Goal: Task Accomplishment & Management: Use online tool/utility

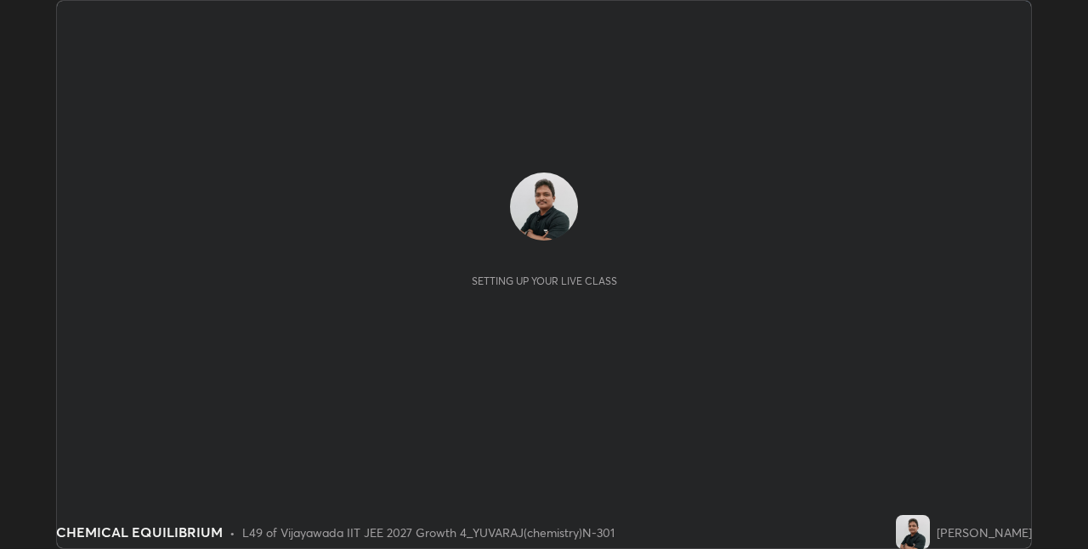
scroll to position [549, 1087]
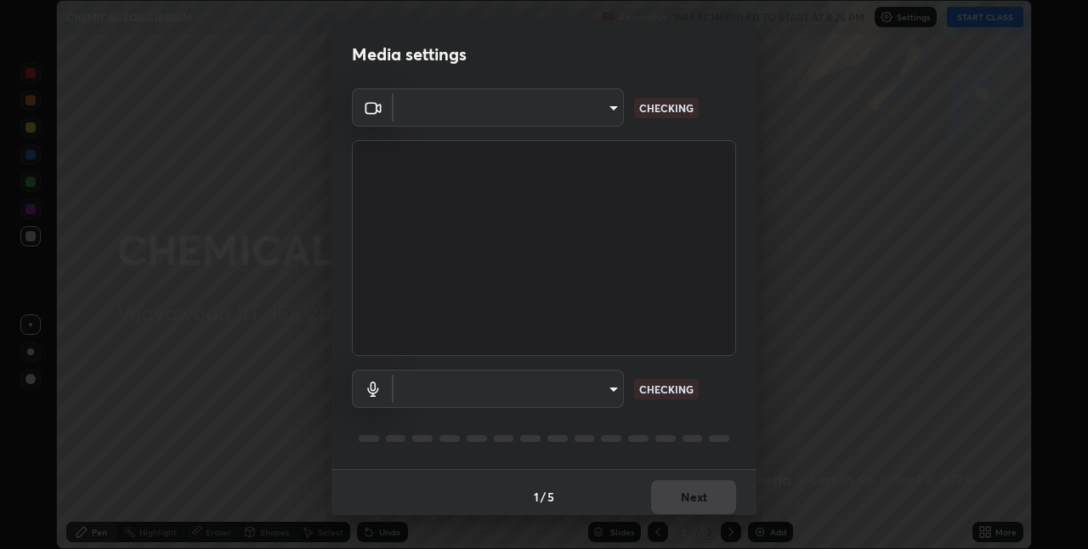
type input "e73d2c6d92d5eb4330bdac1748542d82cafb8f7456d61f7475a533174482276f"
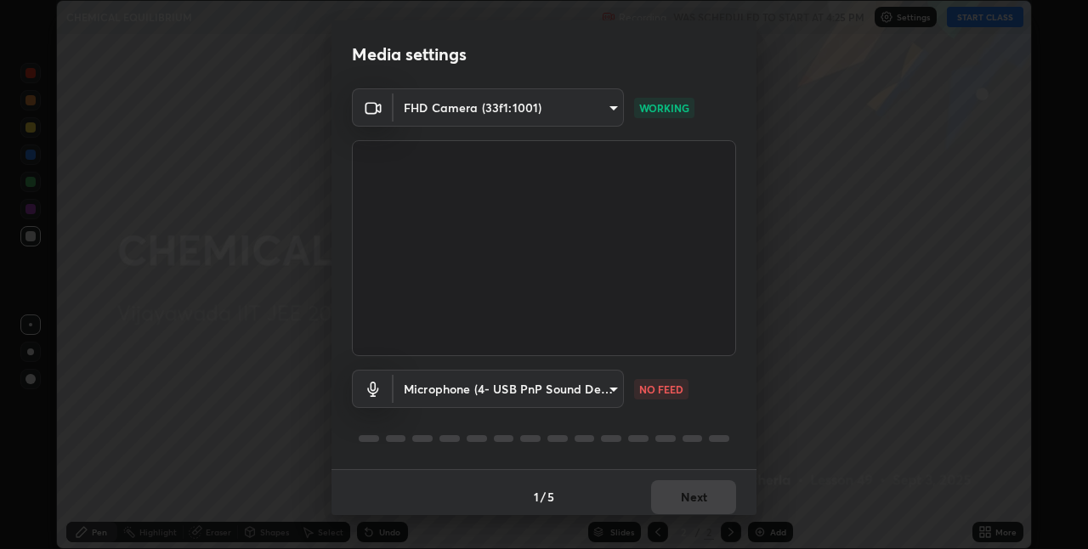
click at [600, 394] on body "Erase all CHEMICAL EQUILIBRIUM Recording WAS SCHEDULED TO START AT 4:25 PM Sett…" at bounding box center [544, 274] width 1088 height 549
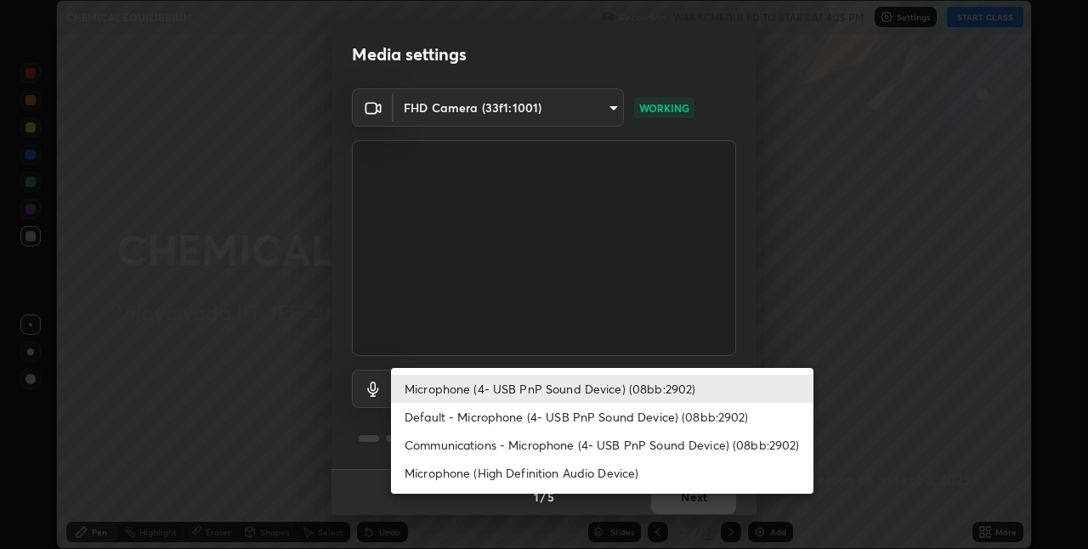
click at [514, 417] on li "Default - Microphone (4- USB PnP Sound Device) (08bb:2902)" at bounding box center [602, 417] width 422 height 28
type input "default"
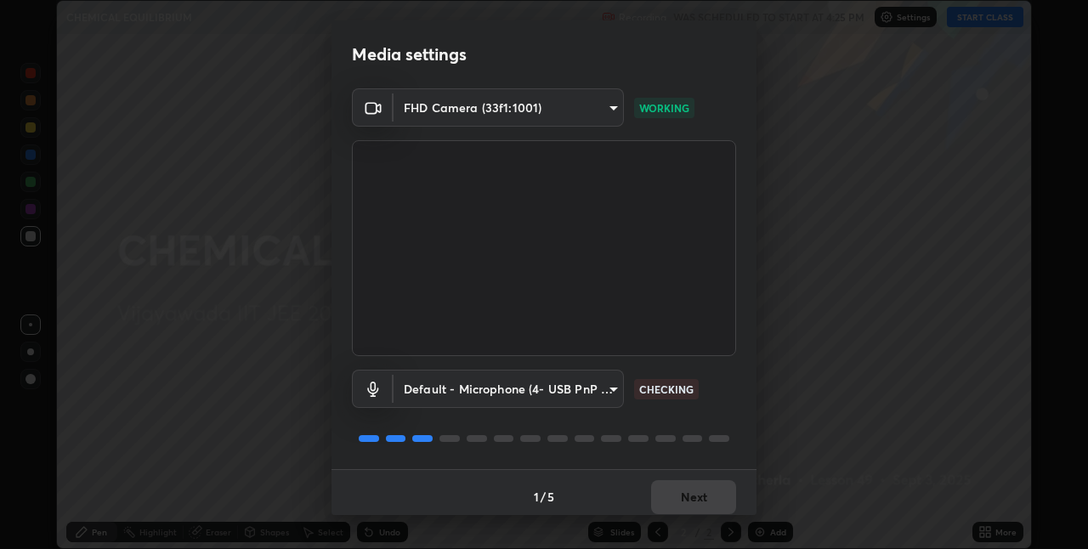
scroll to position [9, 0]
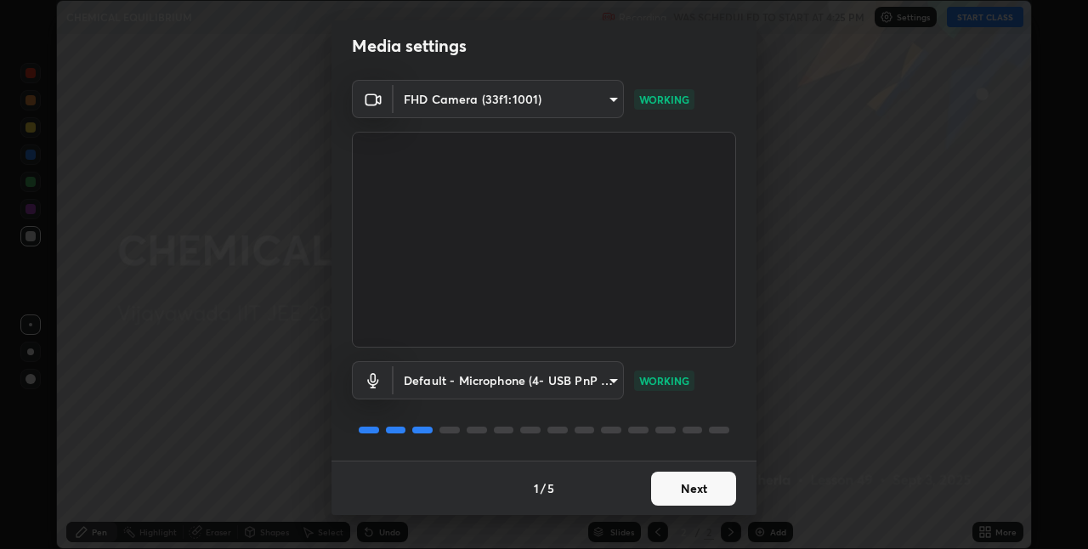
click at [700, 490] on button "Next" at bounding box center [693, 489] width 85 height 34
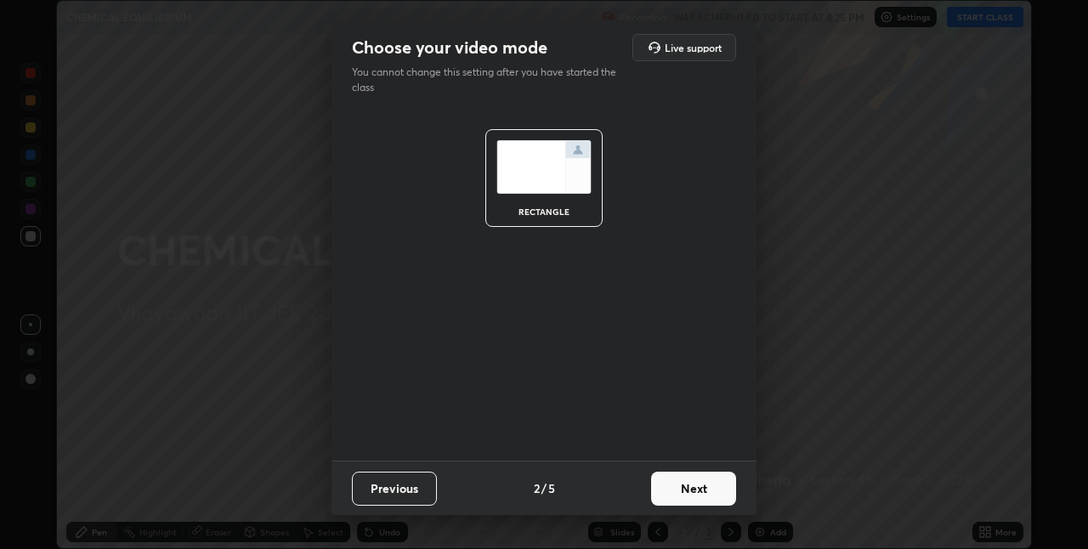
click at [712, 489] on button "Next" at bounding box center [693, 489] width 85 height 34
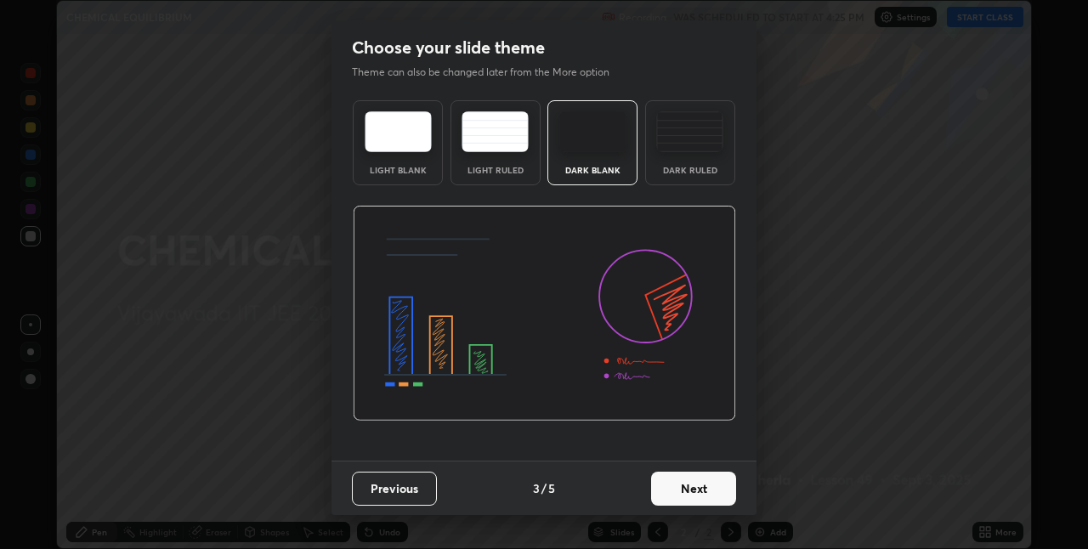
click at [706, 488] on button "Next" at bounding box center [693, 489] width 85 height 34
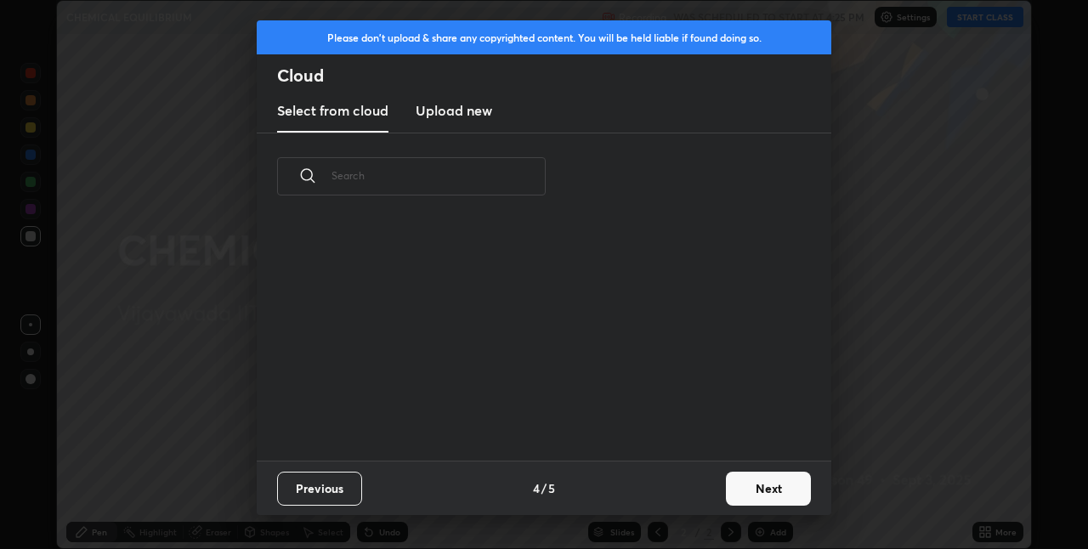
click at [757, 489] on button "Next" at bounding box center [768, 489] width 85 height 34
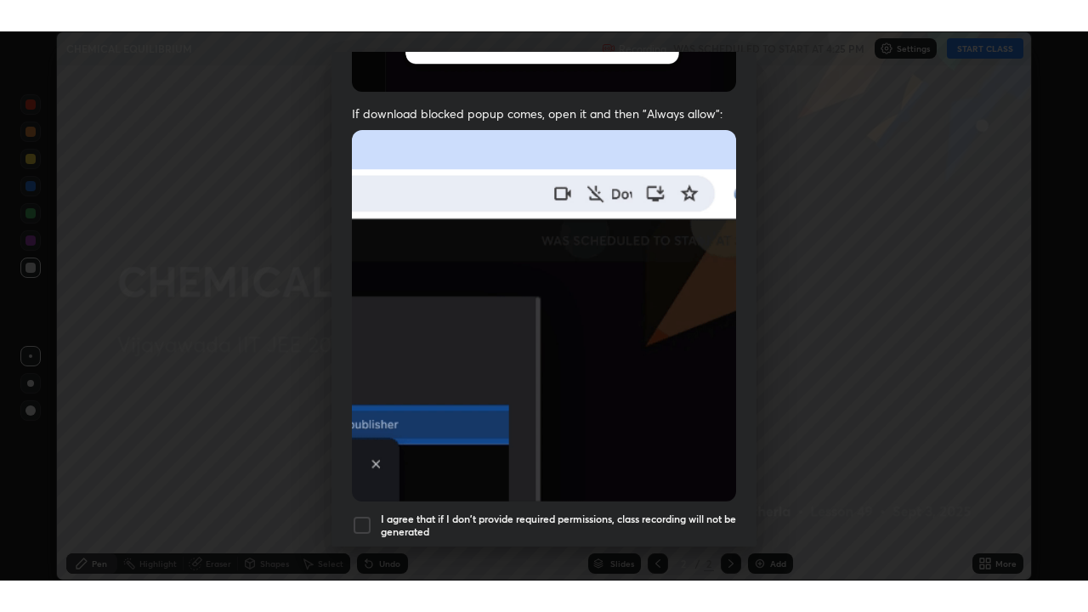
scroll to position [355, 0]
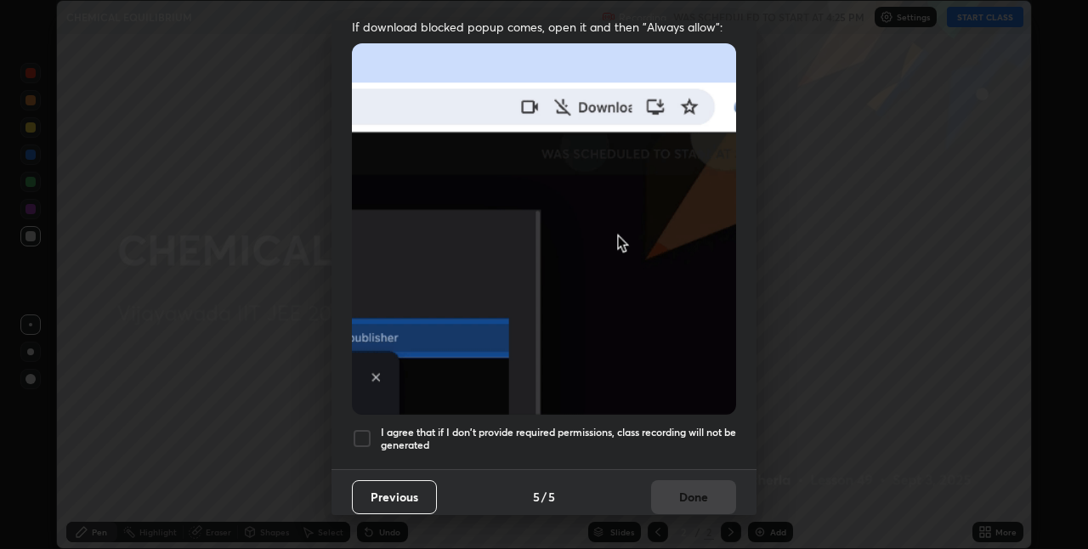
click at [366, 428] on div at bounding box center [362, 438] width 20 height 20
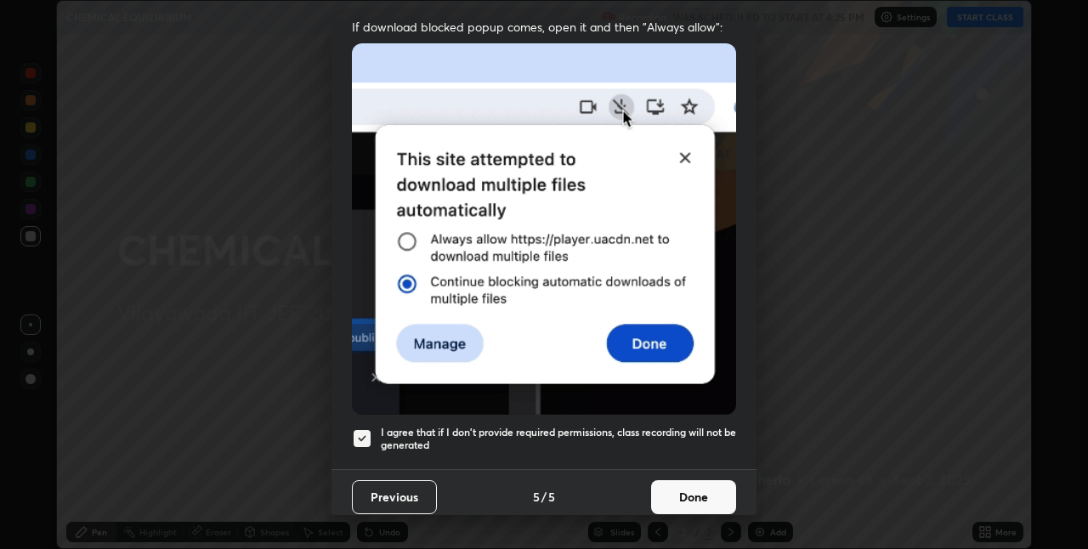
click at [700, 491] on button "Done" at bounding box center [693, 497] width 85 height 34
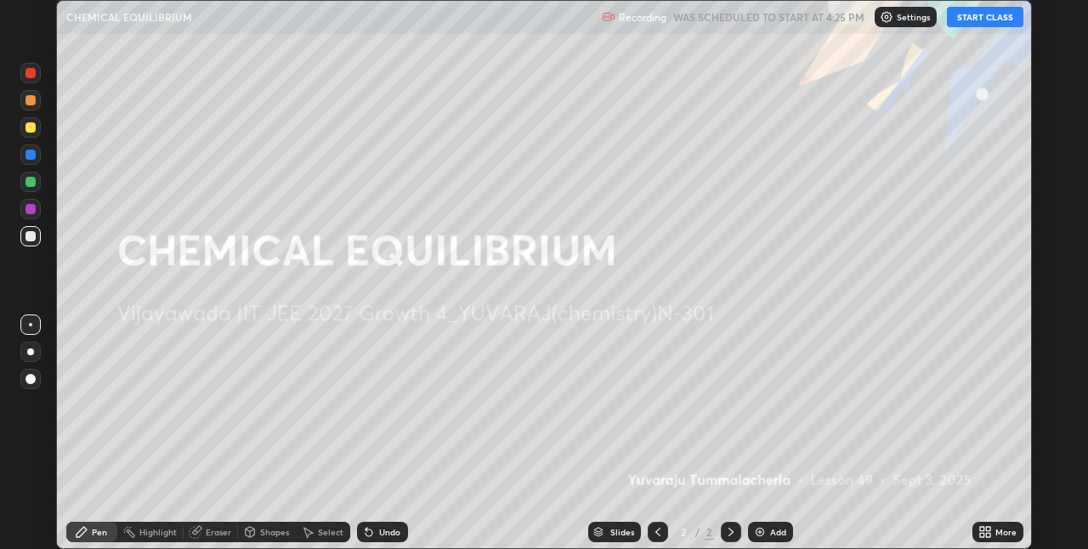
click at [984, 19] on button "START CLASS" at bounding box center [985, 17] width 77 height 20
click at [996, 534] on div "More" at bounding box center [1005, 532] width 21 height 9
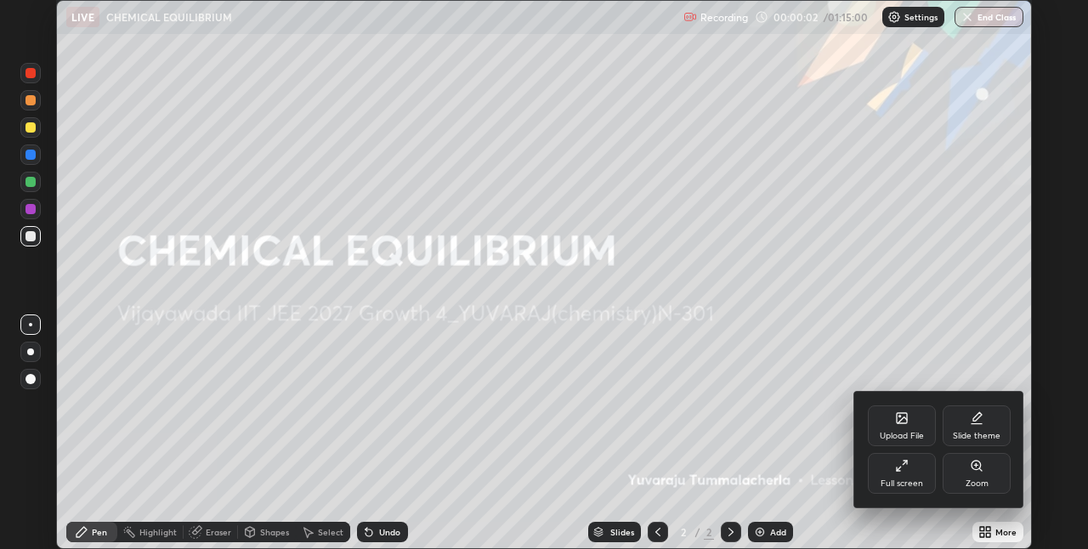
click at [904, 467] on icon at bounding box center [902, 466] width 14 height 14
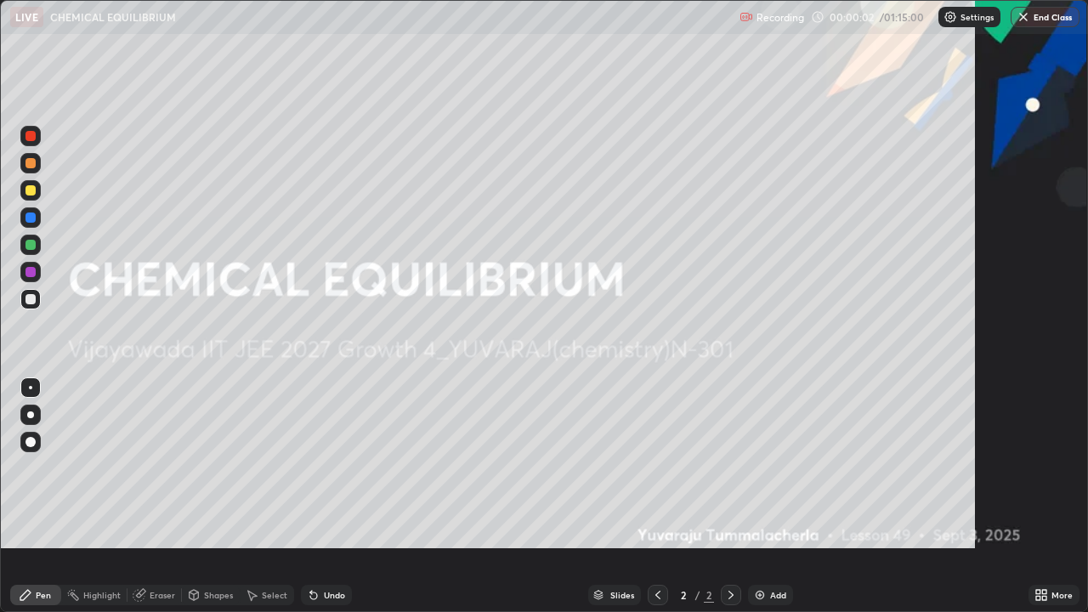
scroll to position [612, 1088]
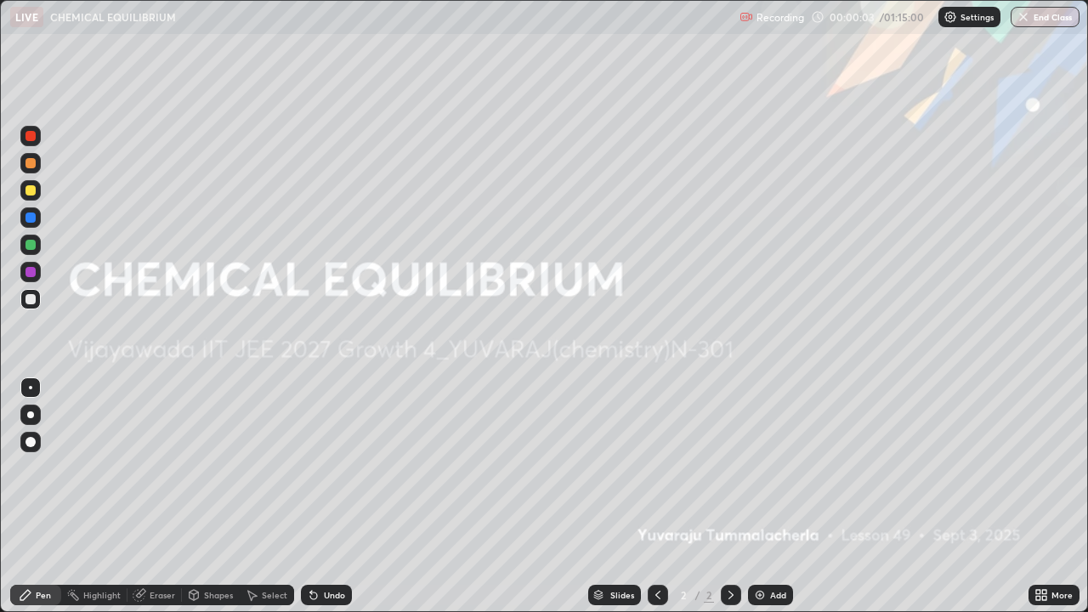
click at [773, 548] on div "Add" at bounding box center [778, 595] width 16 height 9
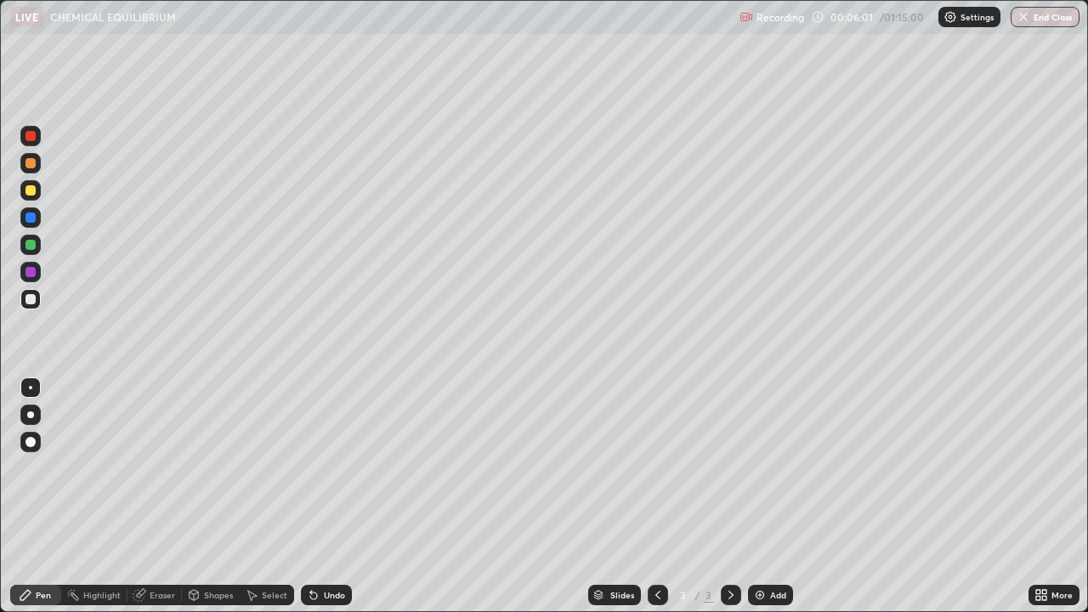
click at [34, 190] on div at bounding box center [31, 190] width 10 height 10
click at [331, 548] on div "Undo" at bounding box center [334, 595] width 21 height 9
click at [326, 548] on div "Undo" at bounding box center [334, 595] width 21 height 9
click at [331, 548] on div "Undo" at bounding box center [334, 595] width 21 height 9
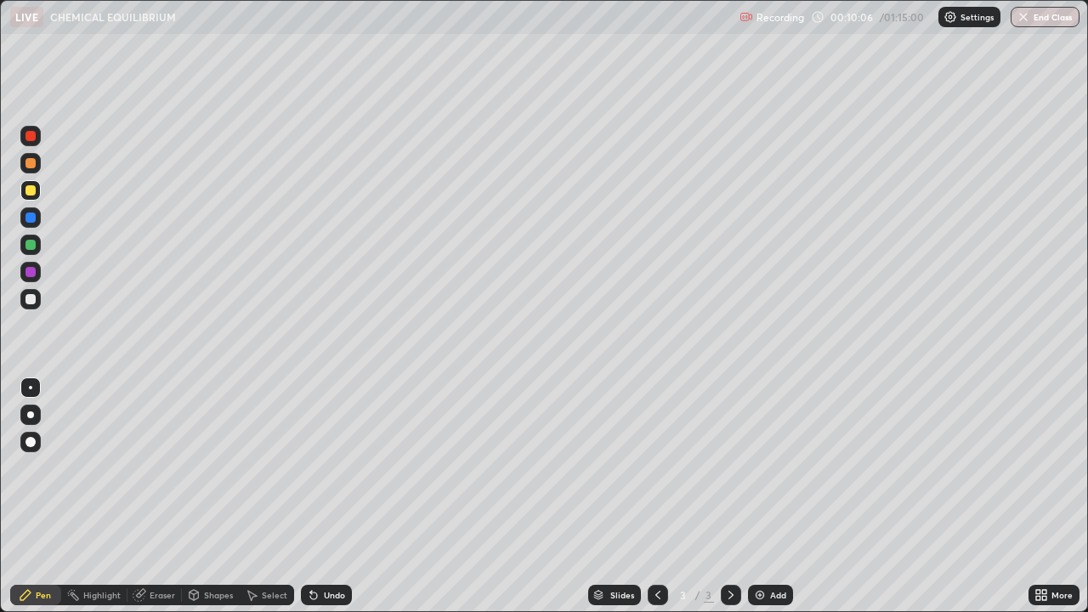
click at [320, 548] on div "Undo" at bounding box center [326, 595] width 51 height 20
click at [319, 548] on div "Undo" at bounding box center [326, 595] width 51 height 20
click at [326, 548] on div "Undo" at bounding box center [334, 595] width 21 height 9
click at [327, 548] on div "Undo" at bounding box center [334, 595] width 21 height 9
click at [326, 548] on div "Undo" at bounding box center [334, 595] width 21 height 9
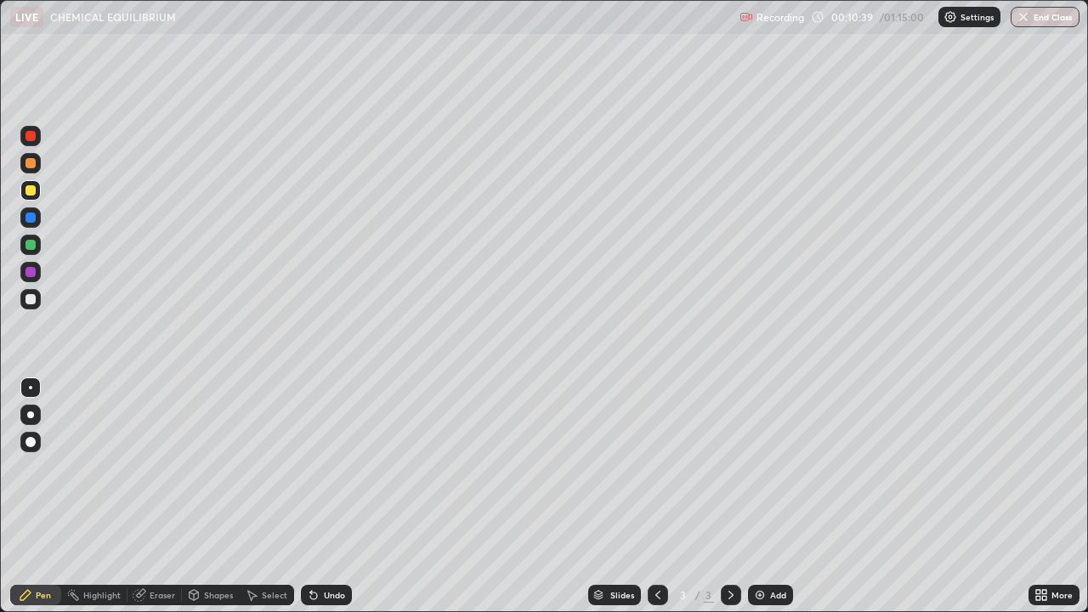
click at [31, 299] on div at bounding box center [31, 299] width 10 height 10
click at [334, 548] on div "Undo" at bounding box center [334, 595] width 21 height 9
click at [36, 251] on div at bounding box center [30, 245] width 20 height 20
click at [28, 299] on div at bounding box center [31, 299] width 10 height 10
click at [758, 548] on img at bounding box center [760, 595] width 14 height 14
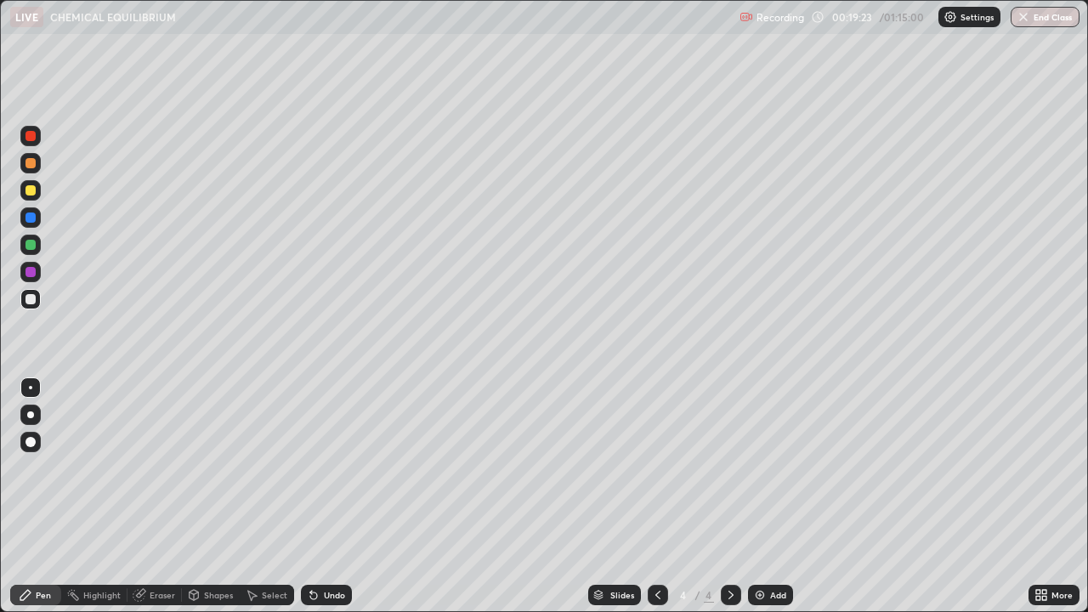
click at [28, 193] on div at bounding box center [31, 190] width 10 height 10
click at [28, 296] on div at bounding box center [31, 299] width 10 height 10
click at [31, 190] on div at bounding box center [31, 190] width 10 height 10
click at [325, 548] on div "Undo" at bounding box center [326, 595] width 51 height 20
click at [329, 548] on div "Undo" at bounding box center [334, 595] width 21 height 9
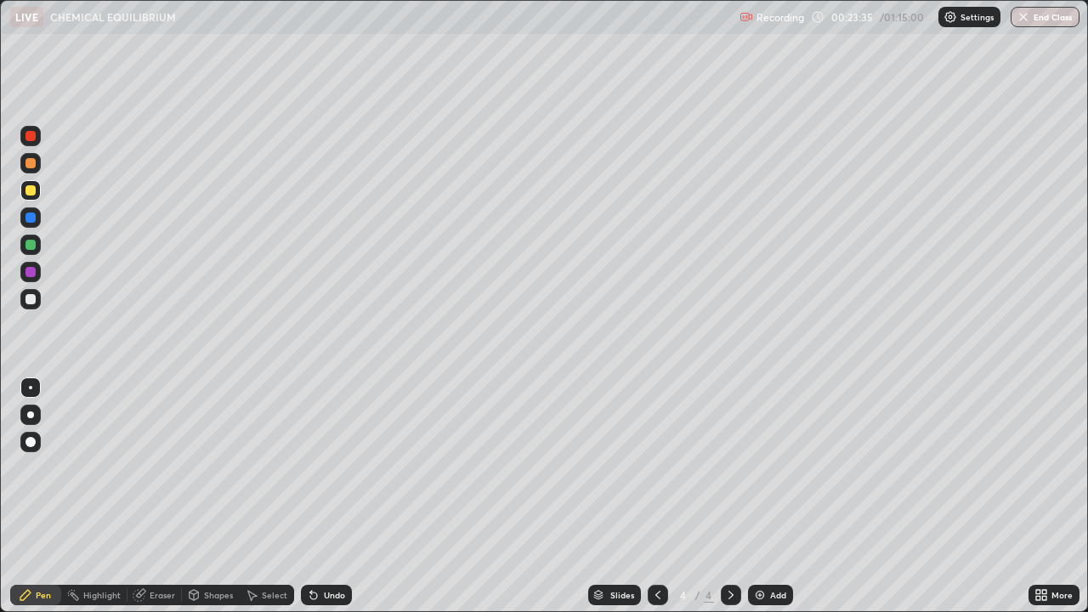
click at [335, 548] on div "Undo" at bounding box center [326, 595] width 51 height 20
click at [337, 548] on div "Undo" at bounding box center [334, 595] width 21 height 9
click at [329, 548] on div "Undo" at bounding box center [334, 595] width 21 height 9
click at [37, 241] on div at bounding box center [30, 245] width 20 height 20
click at [327, 548] on div "Undo" at bounding box center [326, 595] width 51 height 20
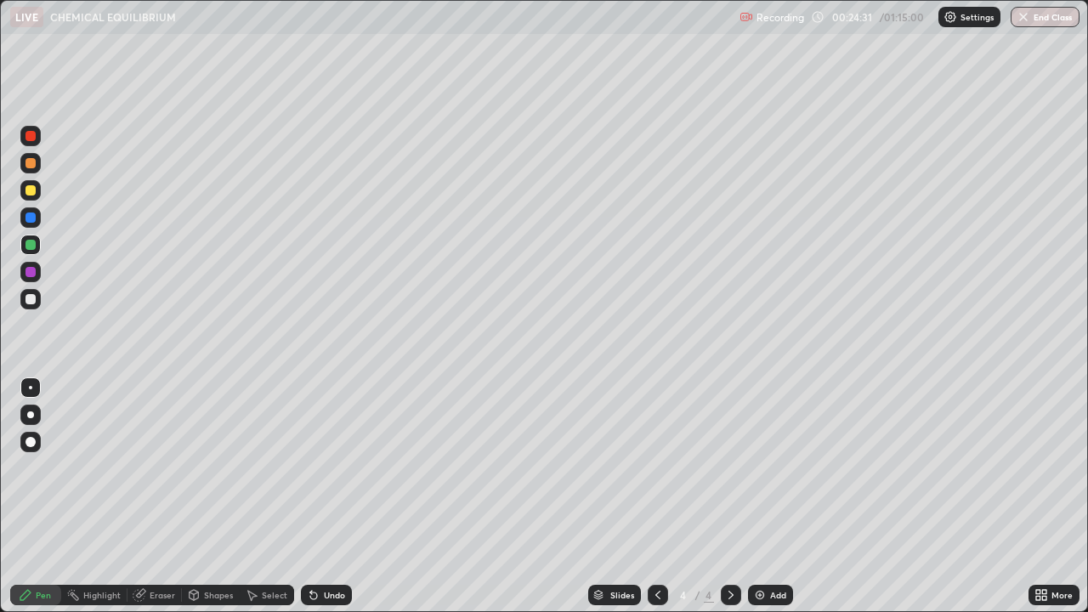
click at [320, 548] on div "Undo" at bounding box center [326, 595] width 51 height 20
click at [318, 548] on div "Undo" at bounding box center [326, 595] width 51 height 20
click at [315, 548] on div "Undo" at bounding box center [326, 595] width 51 height 20
click at [768, 548] on div "Add" at bounding box center [770, 595] width 45 height 20
click at [26, 298] on div at bounding box center [31, 299] width 10 height 10
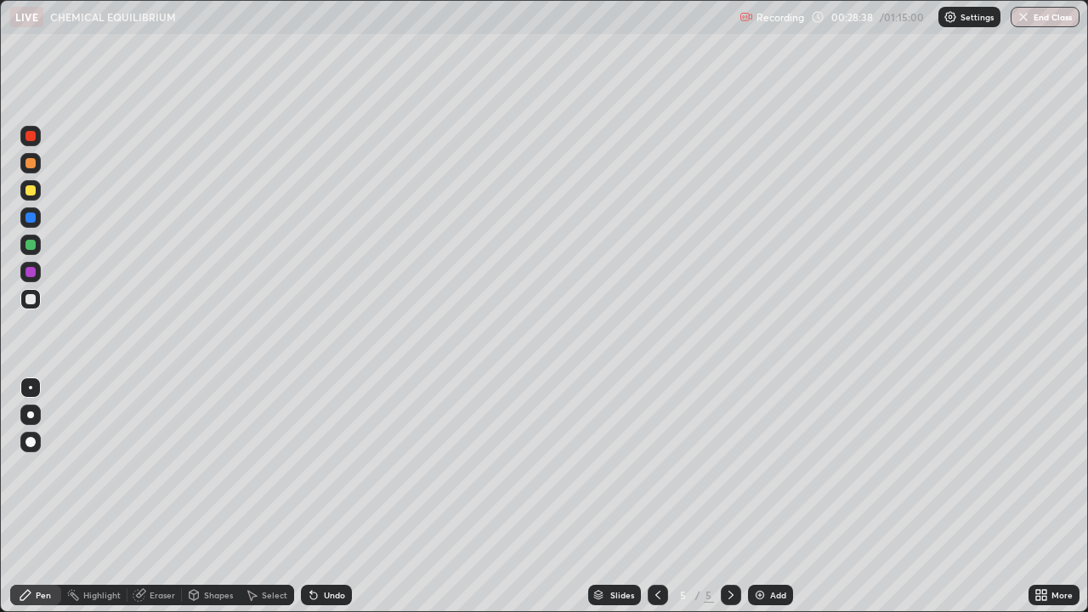
click at [324, 548] on div "Undo" at bounding box center [334, 595] width 21 height 9
click at [319, 548] on div "Undo" at bounding box center [326, 595] width 51 height 20
click at [317, 548] on icon at bounding box center [314, 595] width 14 height 14
click at [311, 548] on icon at bounding box center [313, 595] width 7 height 7
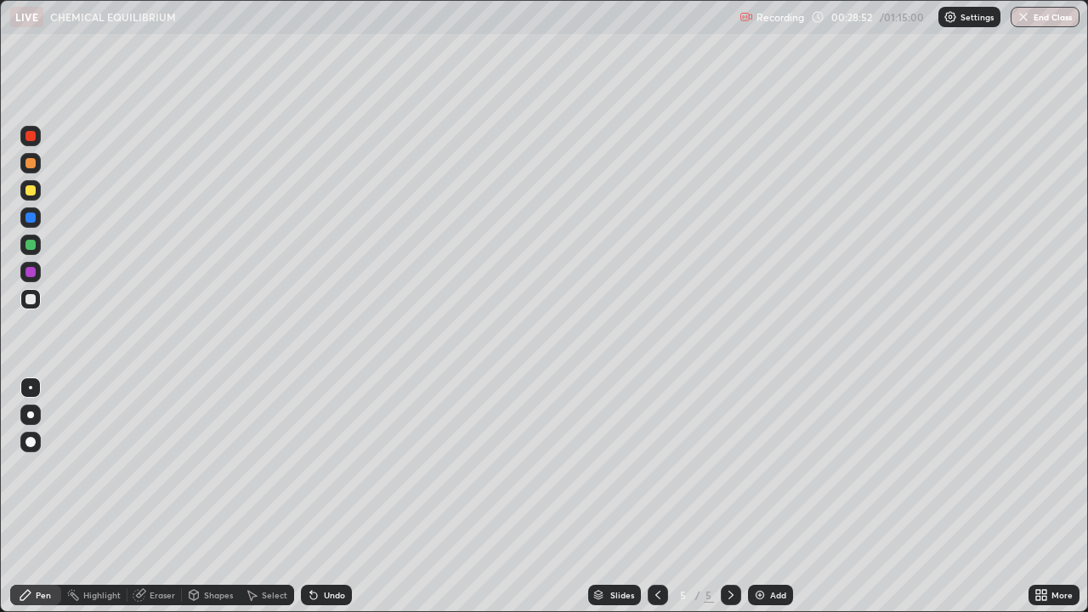
click at [312, 548] on icon at bounding box center [313, 595] width 7 height 7
click at [310, 548] on icon at bounding box center [313, 595] width 7 height 7
click at [310, 548] on icon at bounding box center [311, 592] width 2 height 2
click at [0, 423] on div "Setting up your live class" at bounding box center [544, 306] width 1088 height 612
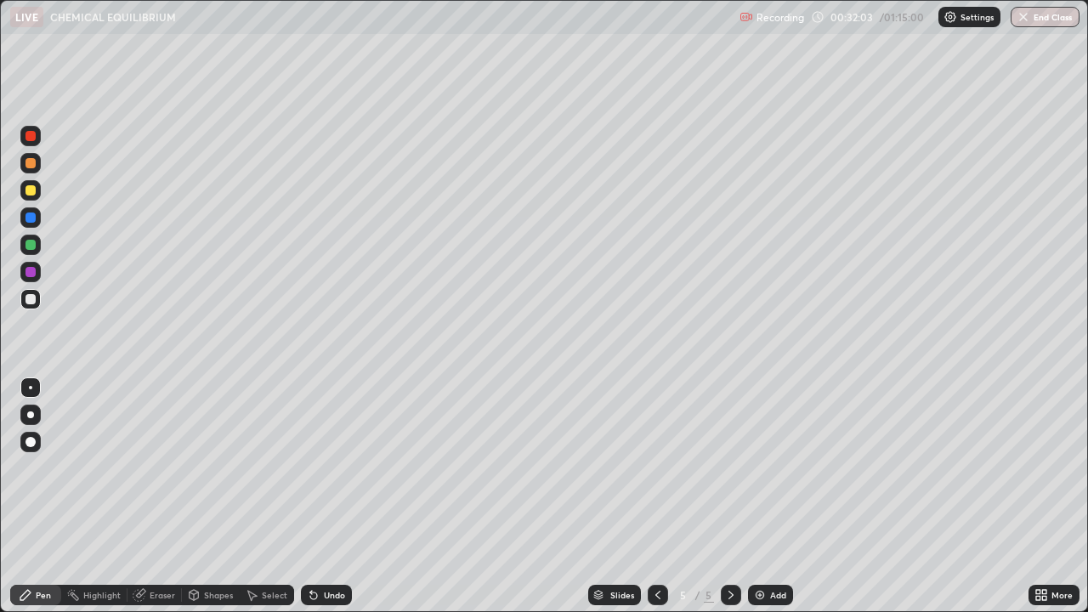
click at [0, 438] on div "Setting up your live class" at bounding box center [544, 306] width 1088 height 612
click at [0, 448] on div "Setting up your live class" at bounding box center [544, 306] width 1088 height 612
click at [31, 245] on div at bounding box center [31, 245] width 10 height 10
click at [40, 193] on div at bounding box center [30, 190] width 20 height 20
click at [343, 548] on div "Undo" at bounding box center [334, 595] width 21 height 9
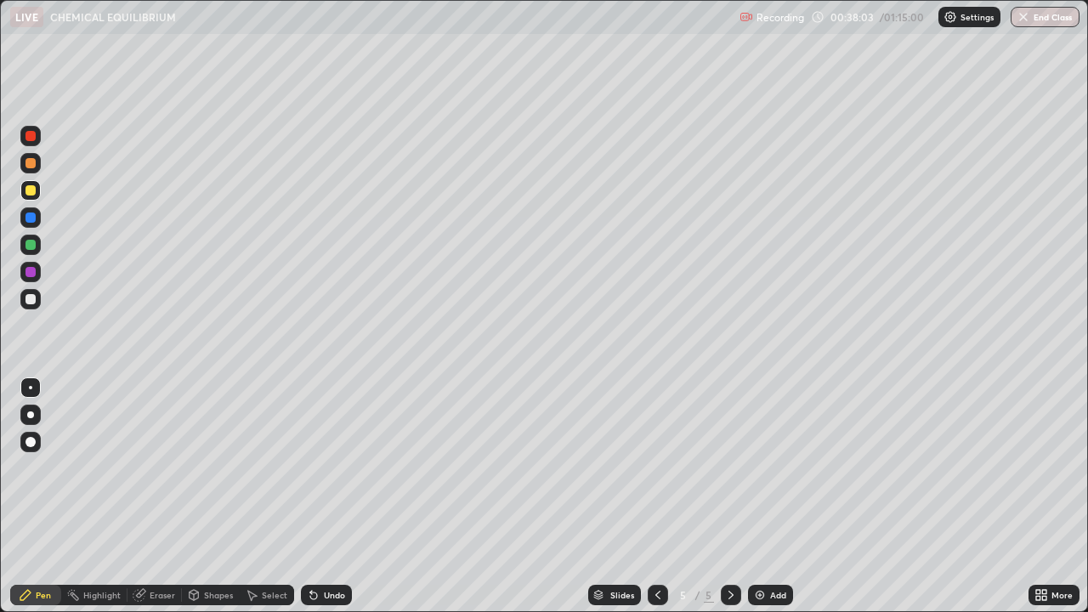
click at [335, 548] on div "Undo" at bounding box center [326, 595] width 51 height 20
click at [36, 167] on div at bounding box center [30, 163] width 20 height 20
click at [317, 548] on icon at bounding box center [314, 595] width 14 height 14
click at [318, 548] on div "Undo" at bounding box center [326, 595] width 51 height 20
click at [763, 548] on img at bounding box center [760, 595] width 14 height 14
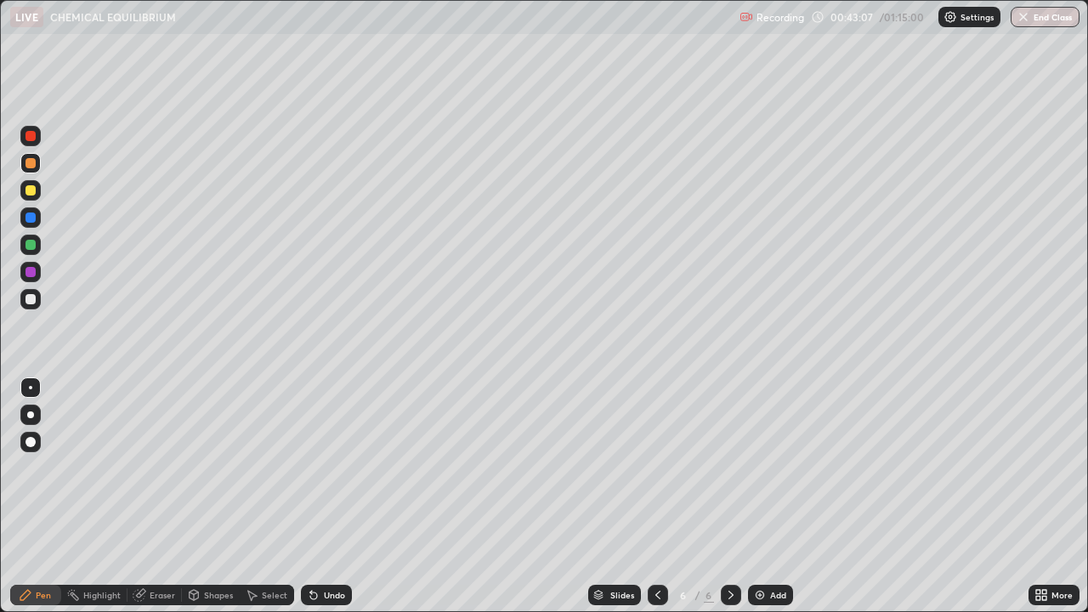
click at [665, 548] on div at bounding box center [658, 595] width 20 height 20
click at [731, 548] on icon at bounding box center [731, 595] width 14 height 14
click at [30, 298] on div at bounding box center [31, 299] width 10 height 10
click at [324, 548] on div "Undo" at bounding box center [334, 595] width 21 height 9
click at [31, 247] on div at bounding box center [31, 245] width 10 height 10
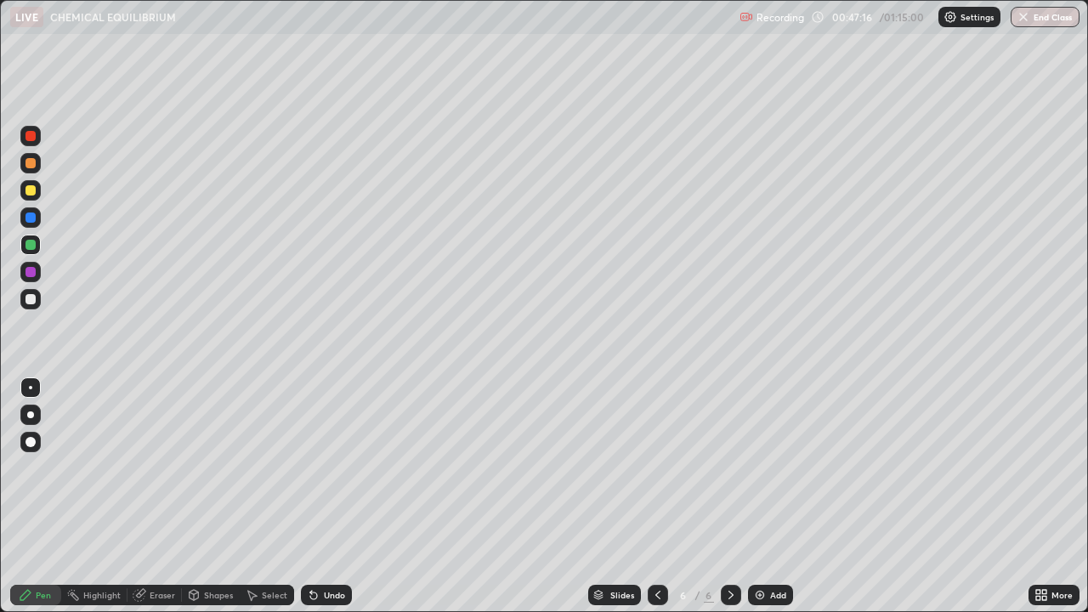
click at [335, 548] on div "Undo" at bounding box center [334, 595] width 21 height 9
click at [38, 306] on div at bounding box center [30, 299] width 20 height 20
click at [327, 548] on div "Undo" at bounding box center [334, 595] width 21 height 9
click at [760, 548] on img at bounding box center [760, 595] width 14 height 14
click at [31, 191] on div at bounding box center [31, 190] width 10 height 10
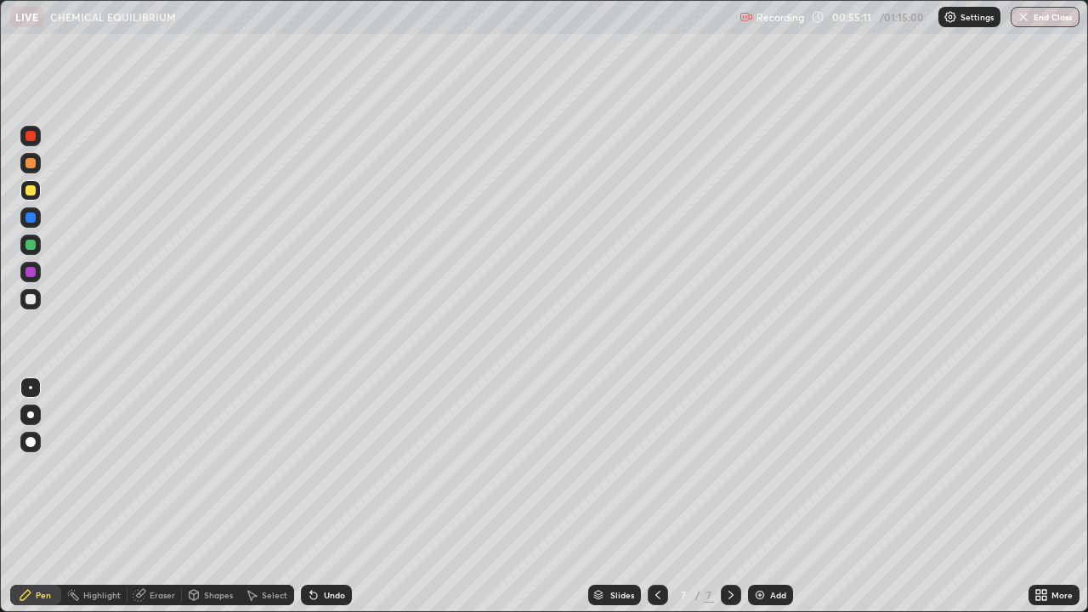
click at [38, 297] on div at bounding box center [30, 299] width 20 height 20
click at [35, 162] on div at bounding box center [31, 163] width 10 height 10
click at [343, 548] on div "Undo" at bounding box center [334, 595] width 21 height 9
click at [332, 548] on div "Undo" at bounding box center [334, 595] width 21 height 9
click at [330, 548] on div "Undo" at bounding box center [326, 595] width 51 height 20
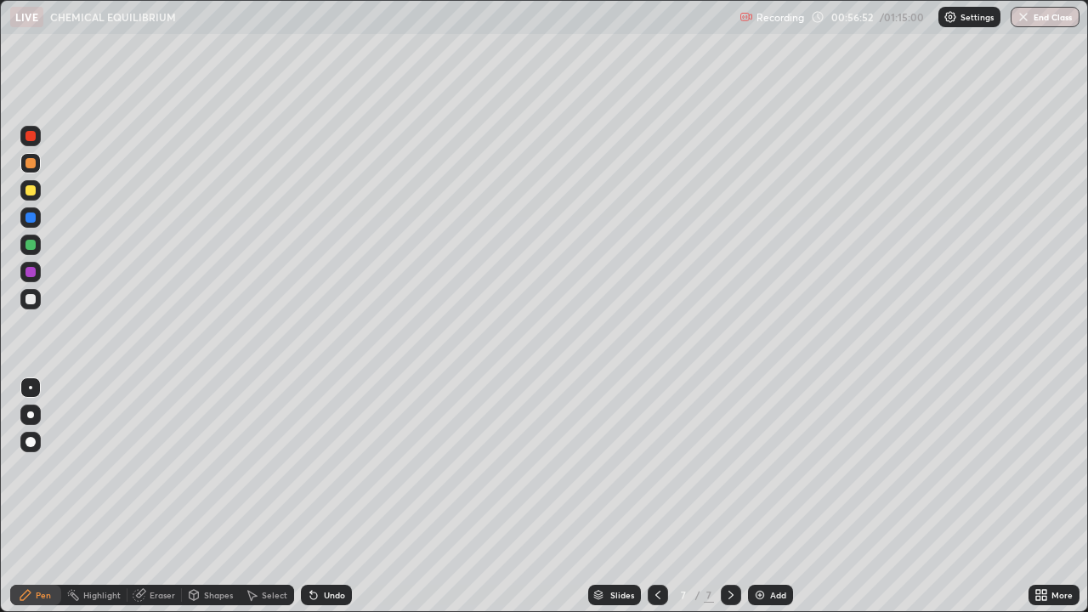
click at [327, 548] on div "Undo" at bounding box center [326, 595] width 51 height 20
click at [330, 548] on div "Undo" at bounding box center [334, 595] width 21 height 9
click at [329, 548] on div "Undo" at bounding box center [326, 595] width 51 height 20
click at [333, 548] on div "Undo" at bounding box center [326, 595] width 51 height 20
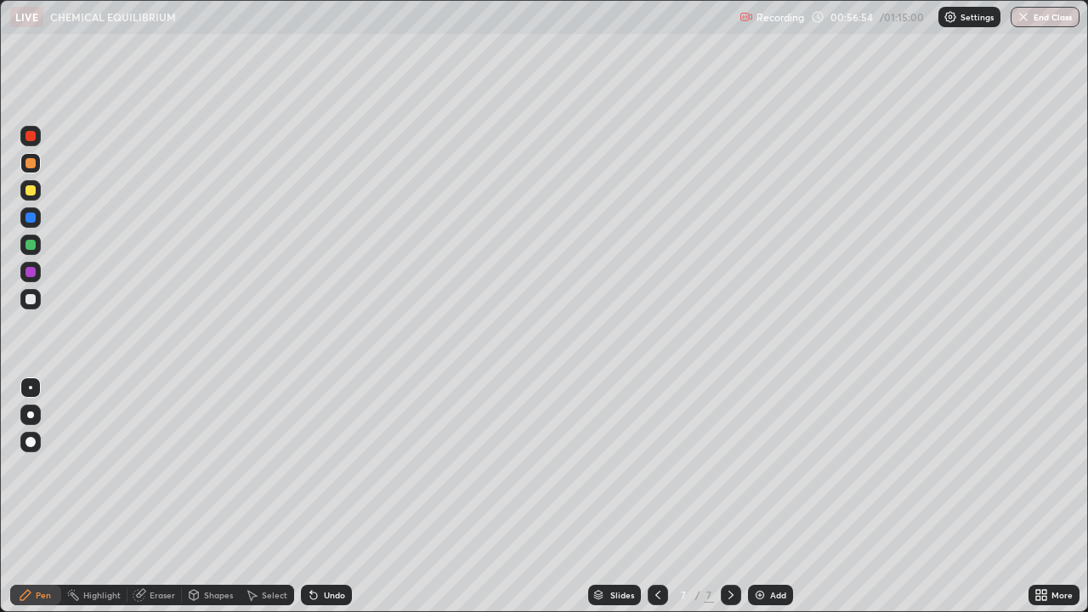
click at [336, 548] on div "Undo" at bounding box center [326, 595] width 51 height 20
click at [27, 246] on div at bounding box center [31, 245] width 10 height 10
click at [326, 548] on div "Undo" at bounding box center [334, 595] width 21 height 9
click at [770, 548] on div "Add" at bounding box center [778, 595] width 16 height 9
click at [31, 299] on div at bounding box center [31, 299] width 10 height 10
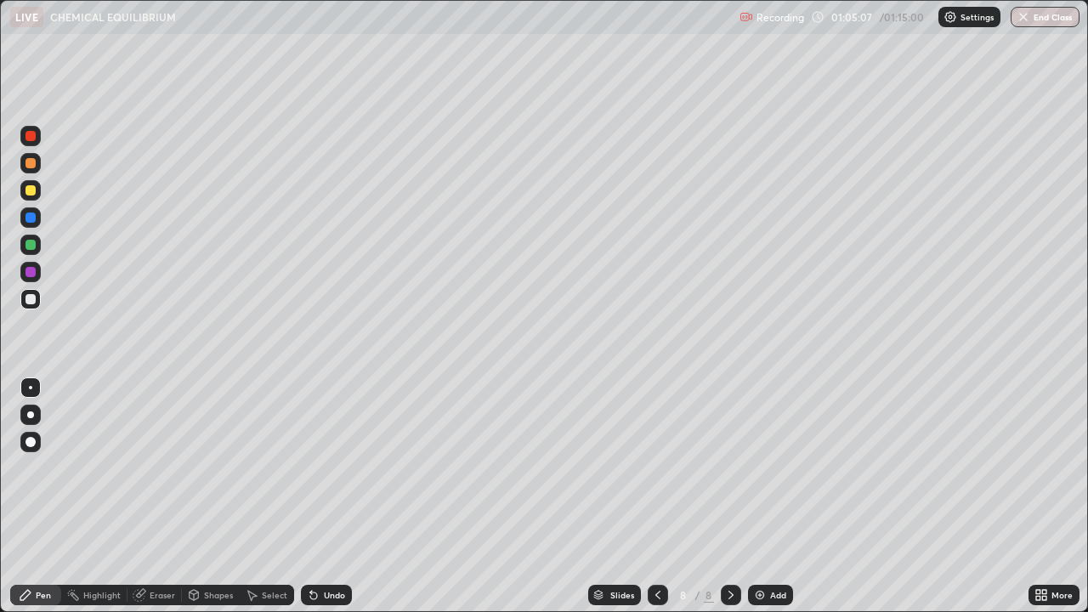
click at [31, 191] on div at bounding box center [31, 190] width 10 height 10
click at [326, 548] on div "Undo" at bounding box center [326, 595] width 51 height 20
click at [332, 548] on div "Undo" at bounding box center [326, 595] width 51 height 20
click at [332, 548] on div "Undo" at bounding box center [334, 595] width 21 height 9
click at [329, 548] on div "Undo" at bounding box center [334, 595] width 21 height 9
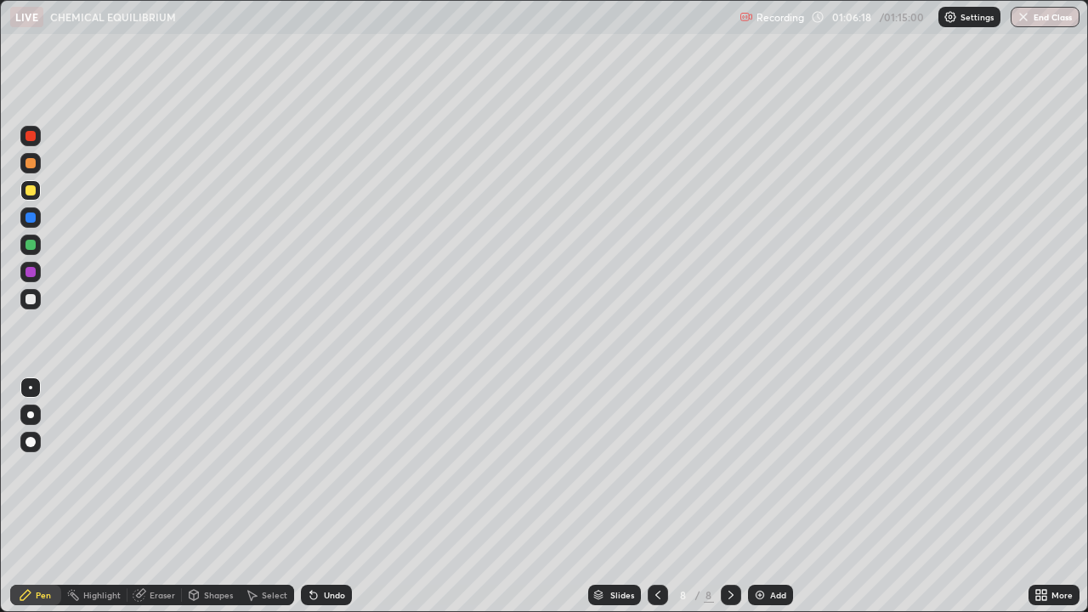
click at [328, 548] on div "Undo" at bounding box center [326, 595] width 51 height 20
click at [326, 548] on div "Undo" at bounding box center [326, 595] width 51 height 20
click at [325, 548] on div "Undo" at bounding box center [334, 595] width 21 height 9
click at [326, 548] on div "Undo" at bounding box center [334, 595] width 21 height 9
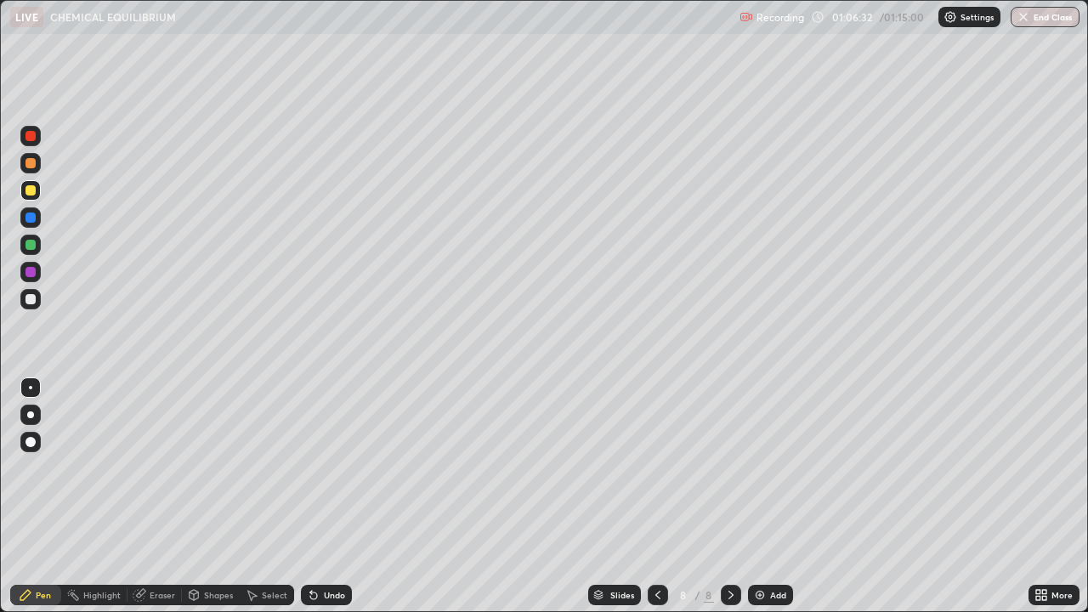
click at [327, 548] on div "Undo" at bounding box center [326, 595] width 51 height 20
click at [320, 548] on div "Undo" at bounding box center [326, 595] width 51 height 20
click at [332, 548] on div "Undo" at bounding box center [334, 595] width 21 height 9
click at [36, 308] on div at bounding box center [30, 299] width 20 height 20
click at [33, 165] on div at bounding box center [31, 163] width 10 height 10
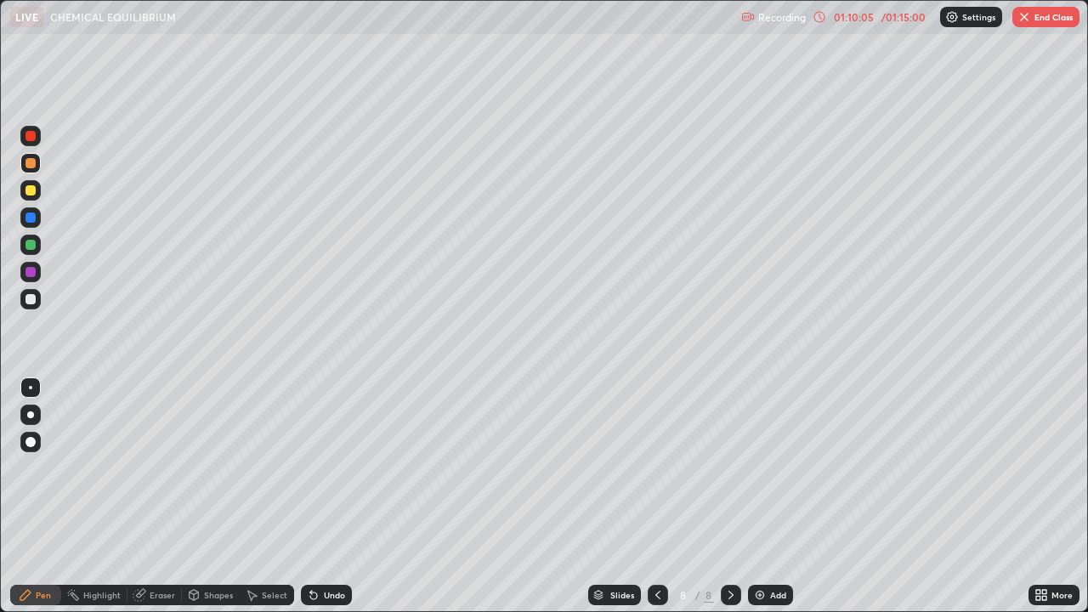
click at [892, 19] on div "/ 01:15:00" at bounding box center [903, 17] width 53 height 10
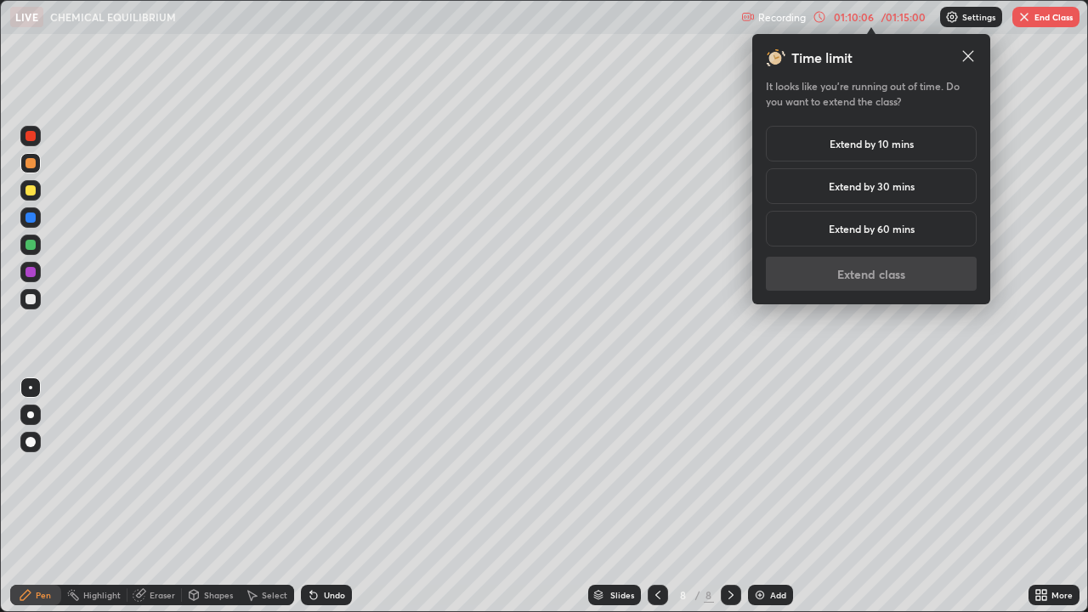
click at [861, 135] on div "Extend by 10 mins" at bounding box center [871, 144] width 211 height 36
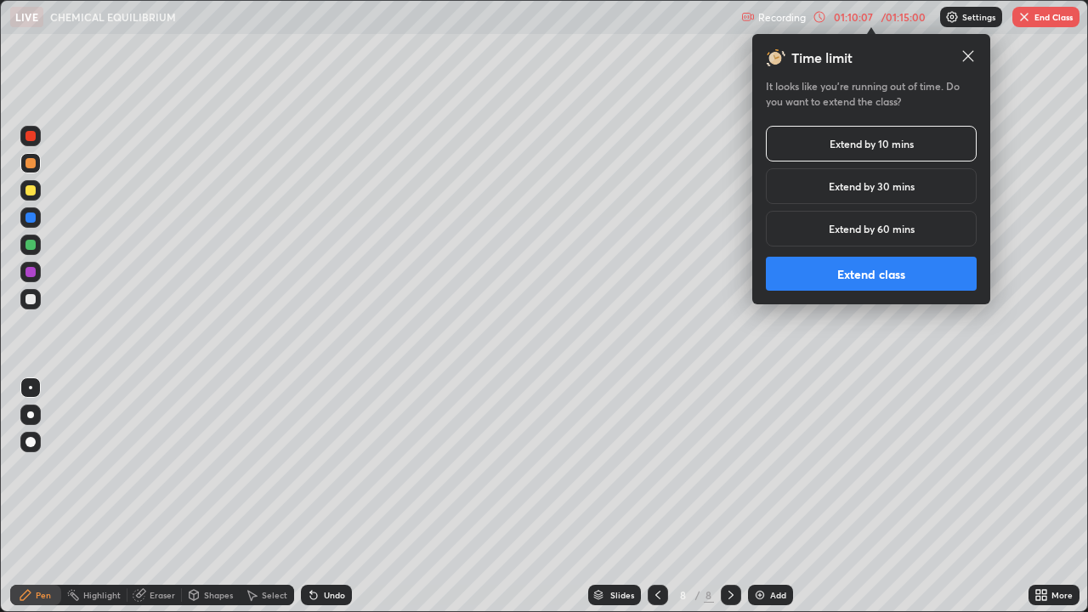
click at [865, 278] on button "Extend class" at bounding box center [871, 274] width 211 height 34
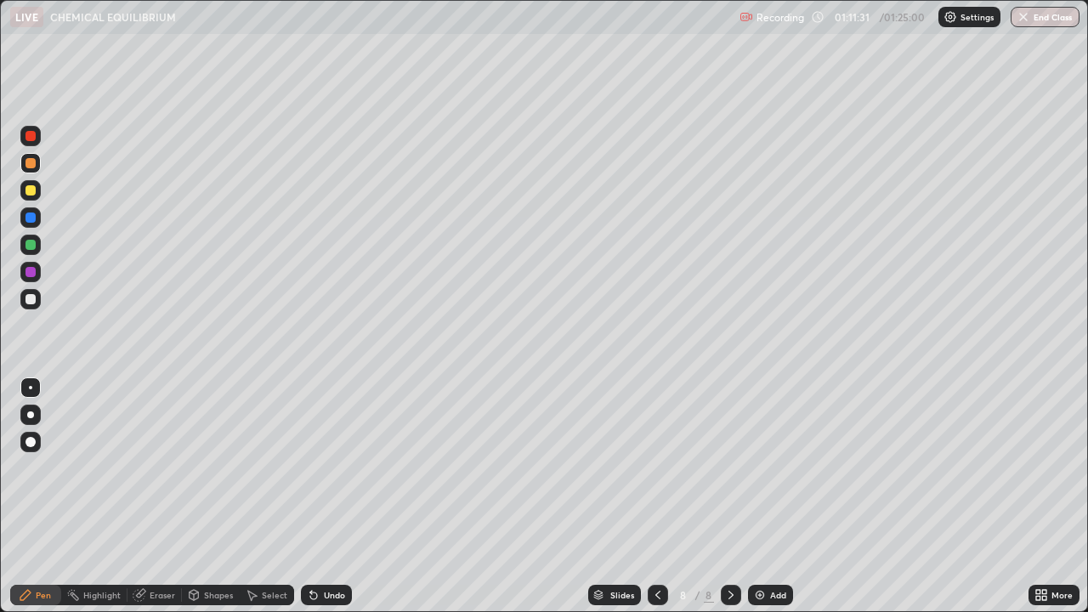
click at [778, 548] on div "Add" at bounding box center [778, 595] width 16 height 9
click at [324, 548] on div "Undo" at bounding box center [334, 595] width 21 height 9
click at [330, 548] on div "Undo" at bounding box center [334, 595] width 21 height 9
click at [324, 548] on div "Undo" at bounding box center [334, 595] width 21 height 9
click at [162, 548] on div "Eraser" at bounding box center [163, 595] width 26 height 9
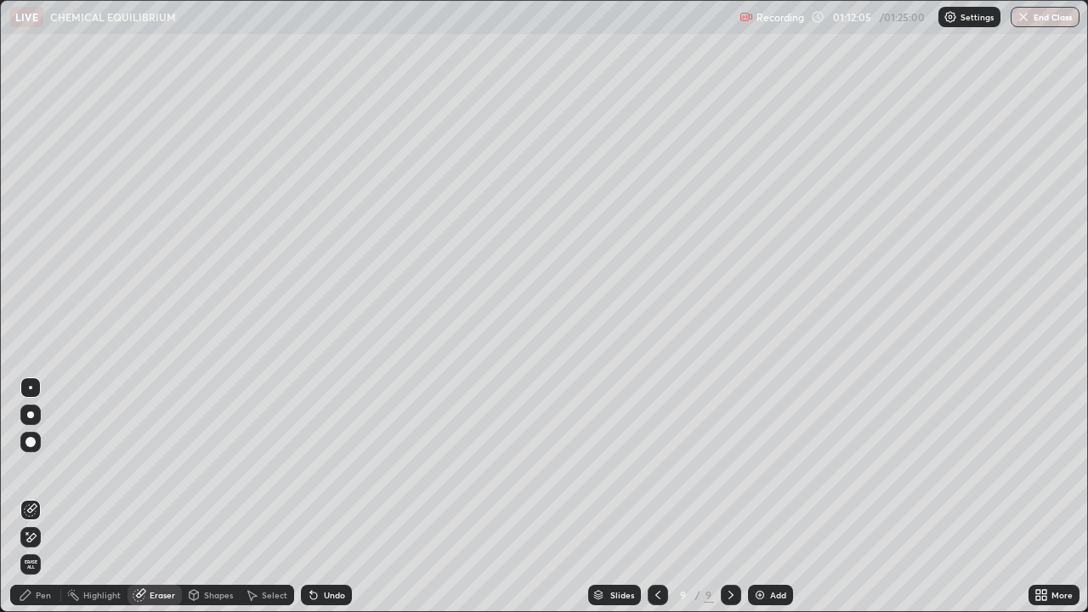
click at [43, 548] on div "Pen" at bounding box center [43, 595] width 15 height 9
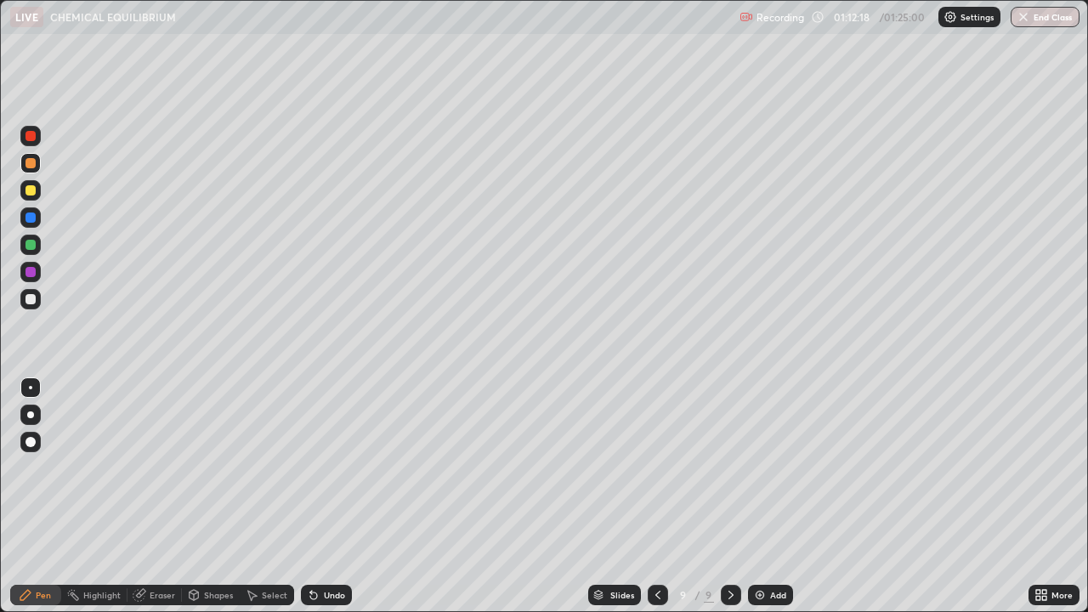
click at [28, 298] on div at bounding box center [31, 299] width 10 height 10
click at [656, 548] on icon at bounding box center [658, 595] width 14 height 14
click at [729, 548] on icon at bounding box center [731, 595] width 14 height 14
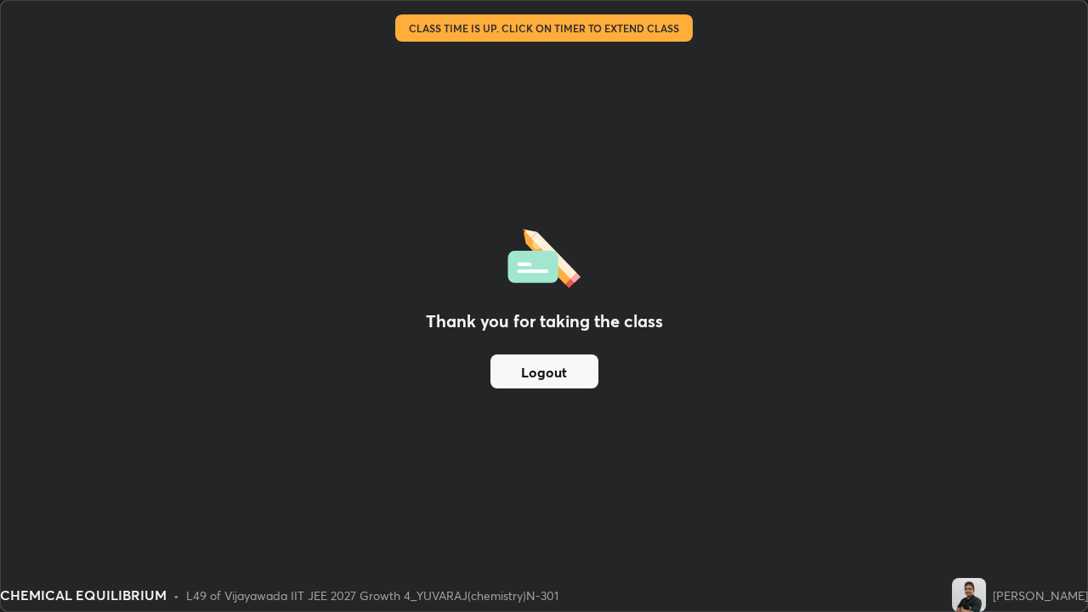
click at [537, 379] on button "Logout" at bounding box center [544, 371] width 108 height 34
click at [542, 373] on button "Logout" at bounding box center [544, 371] width 108 height 34
